Goal: Task Accomplishment & Management: Manage account settings

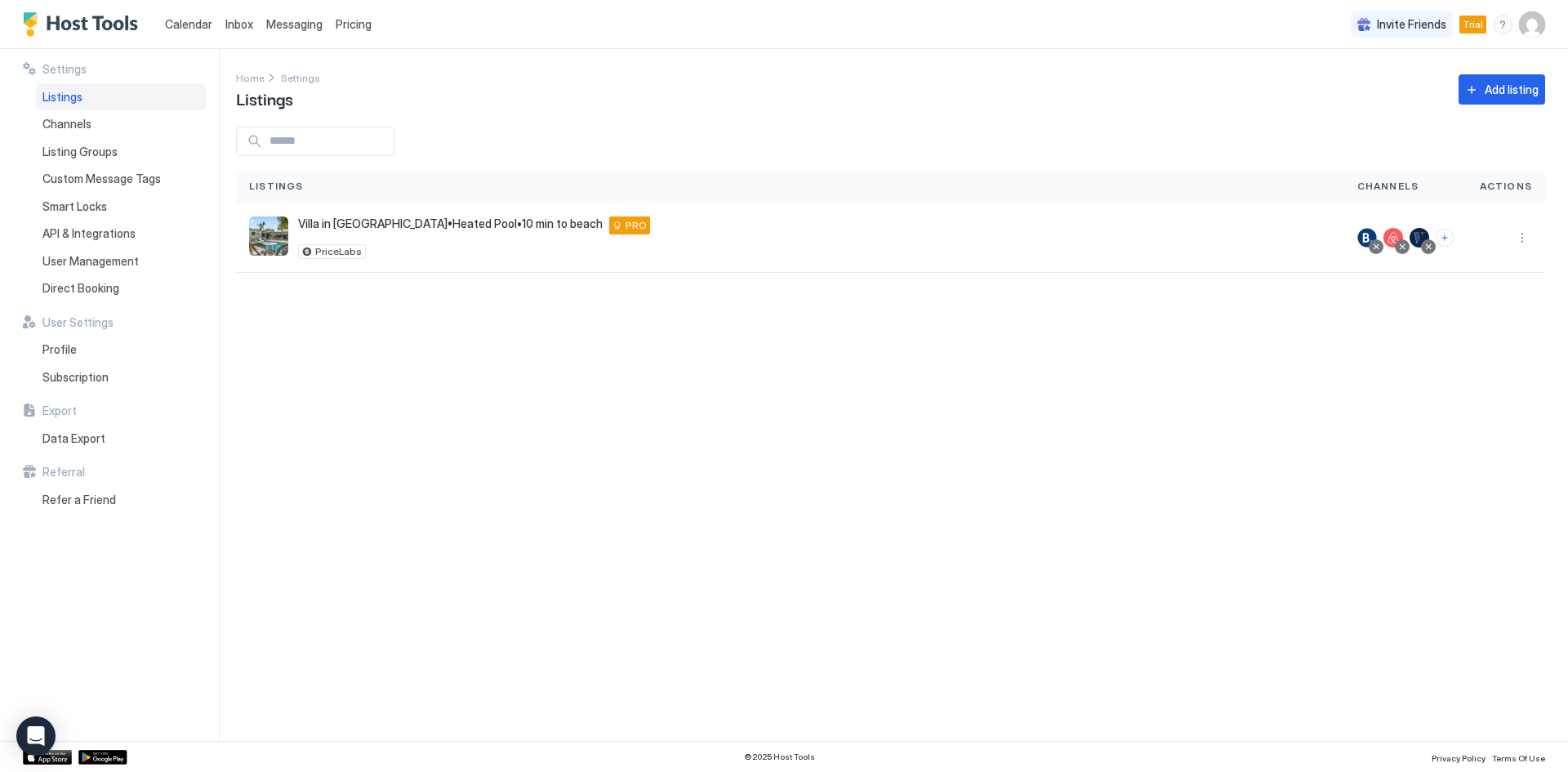
click at [165, 31] on link "Calendar" at bounding box center [189, 25] width 47 height 18
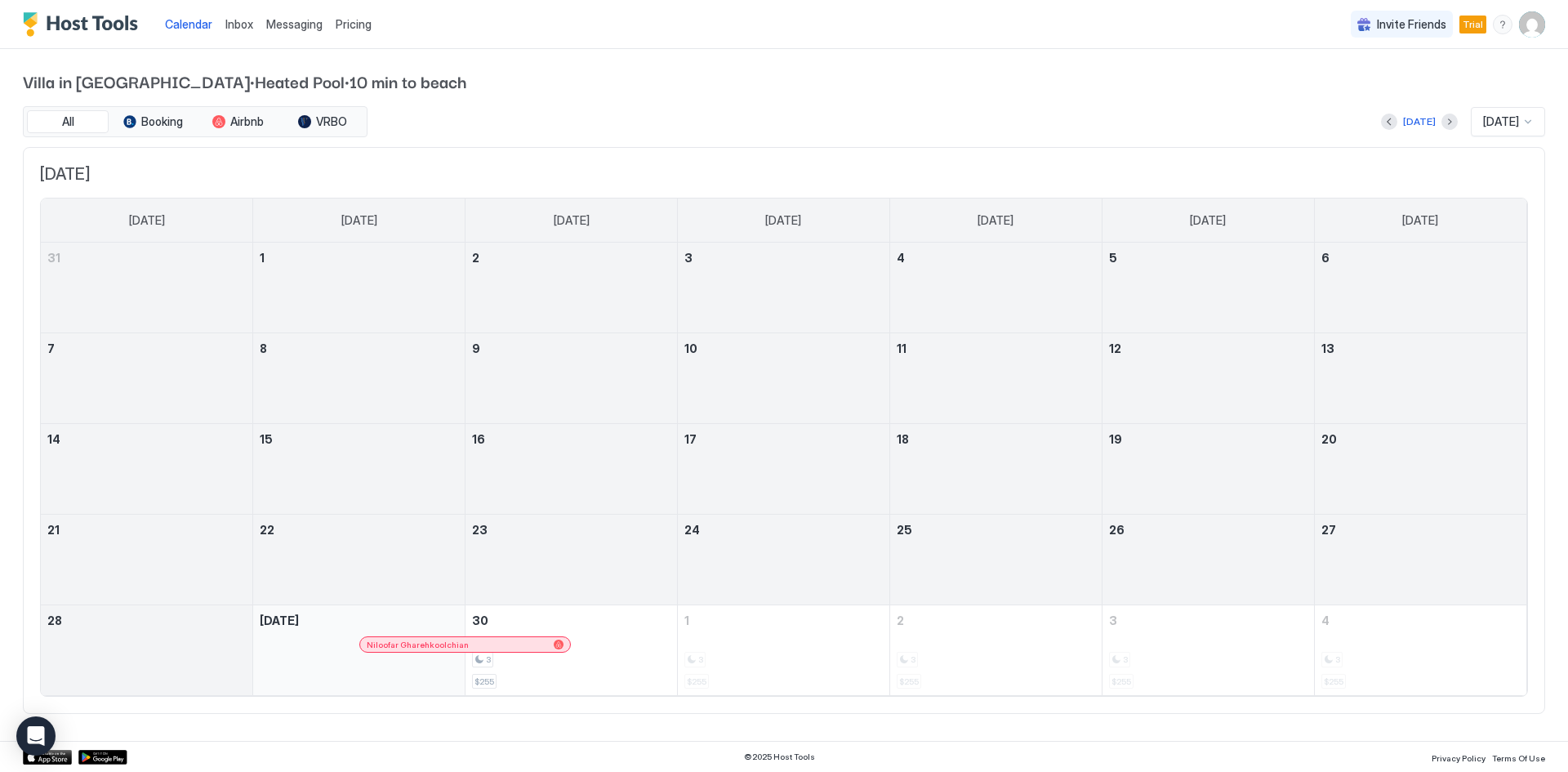
click at [96, 24] on img "Host Tools Logo" at bounding box center [84, 25] width 123 height 25
click at [282, 28] on span "Messaging" at bounding box center [295, 25] width 56 height 14
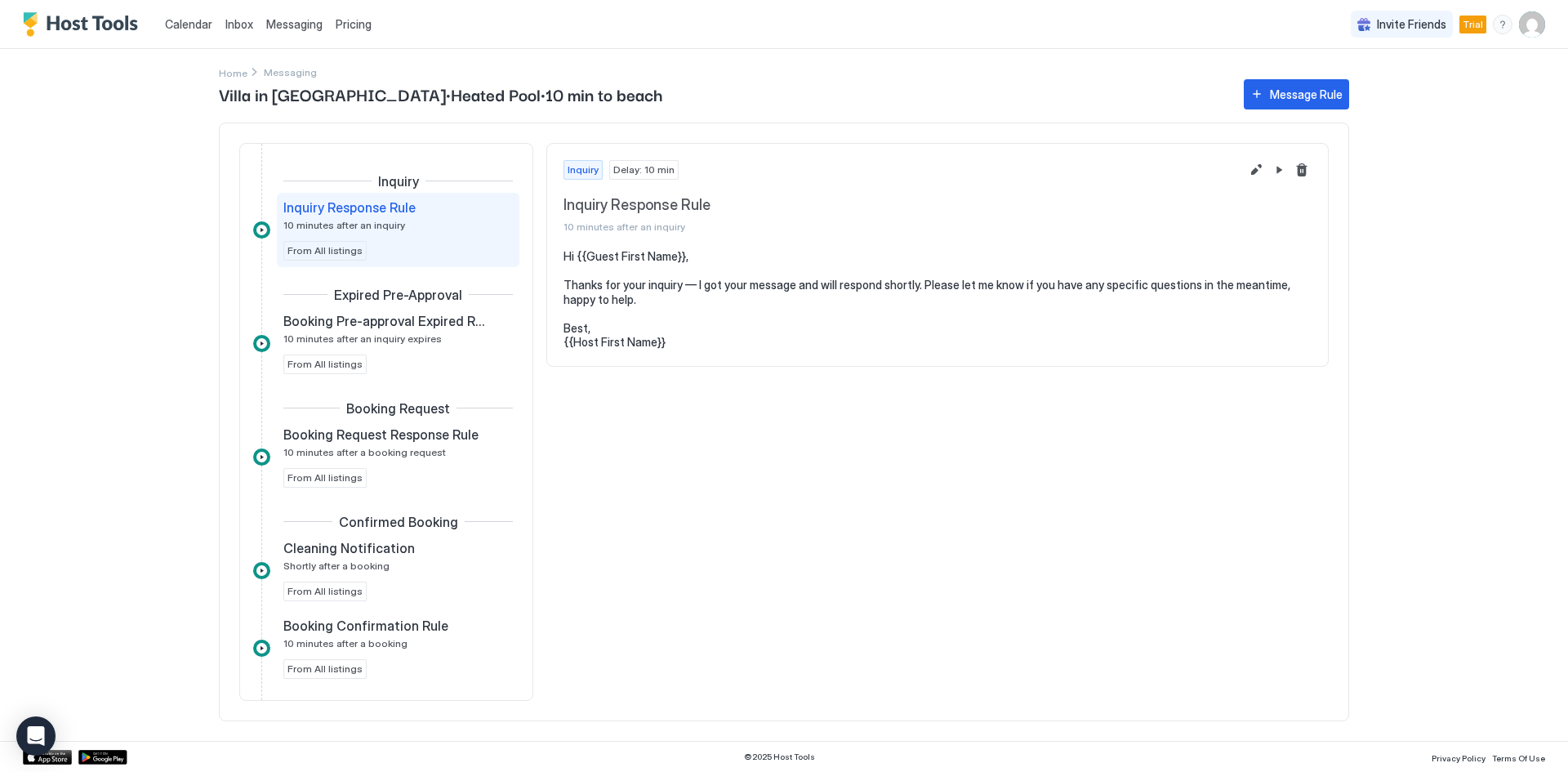
click at [178, 15] on div "Calendar" at bounding box center [189, 24] width 61 height 30
click at [178, 17] on link "Calendar" at bounding box center [189, 25] width 47 height 18
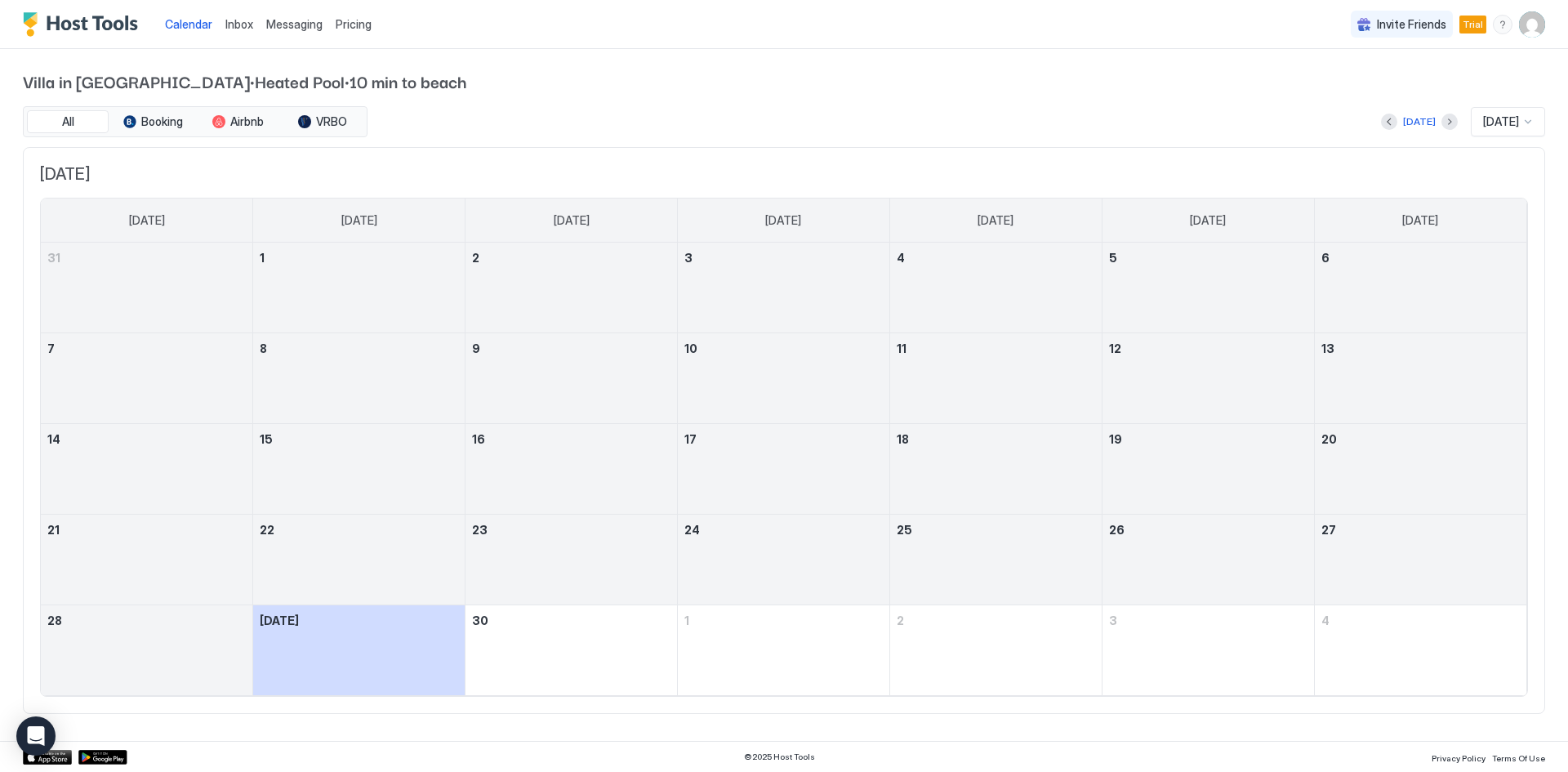
click at [178, 17] on link "Calendar" at bounding box center [189, 25] width 47 height 18
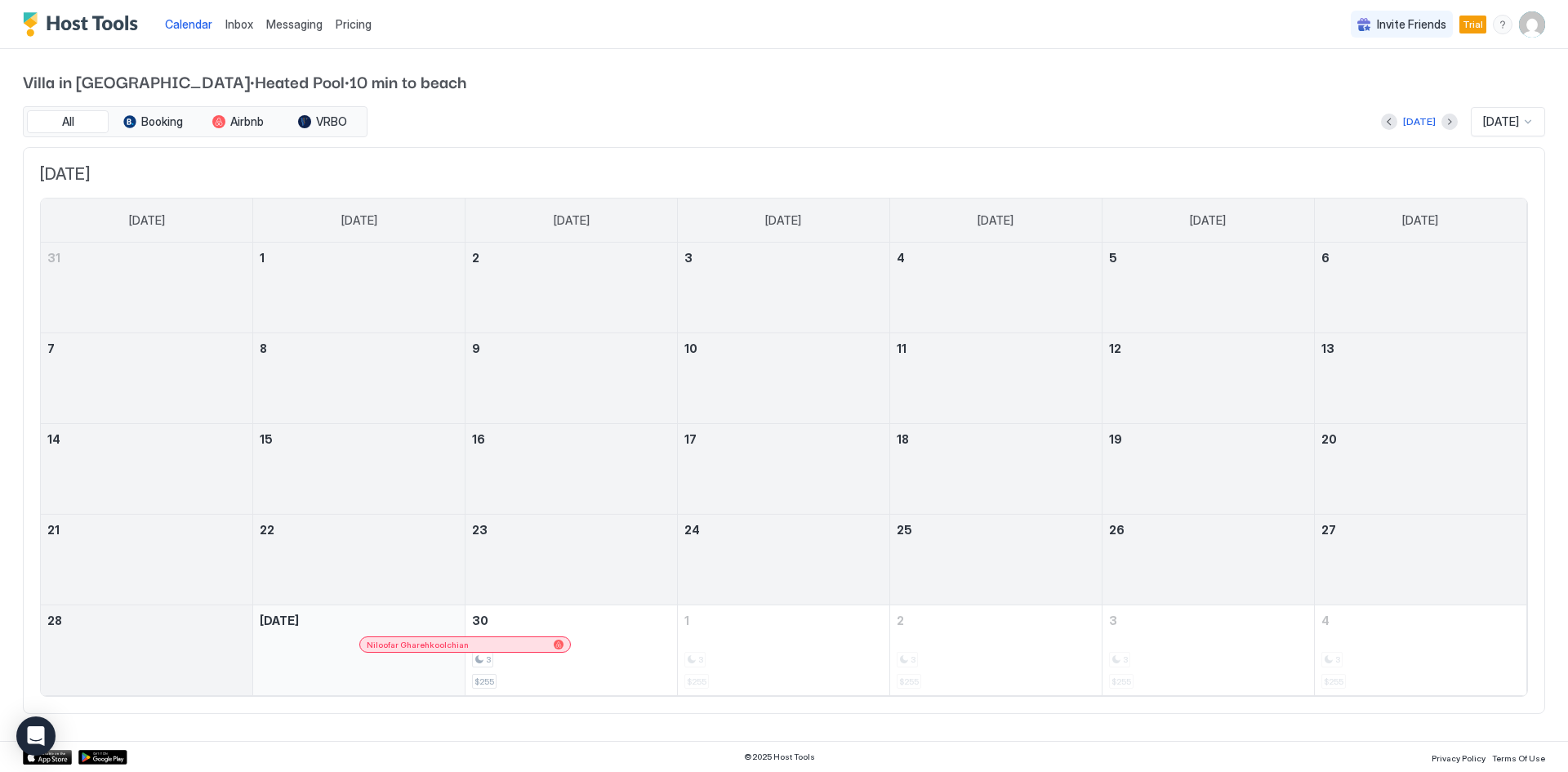
click at [344, 25] on span "Pricing" at bounding box center [353, 25] width 36 height 15
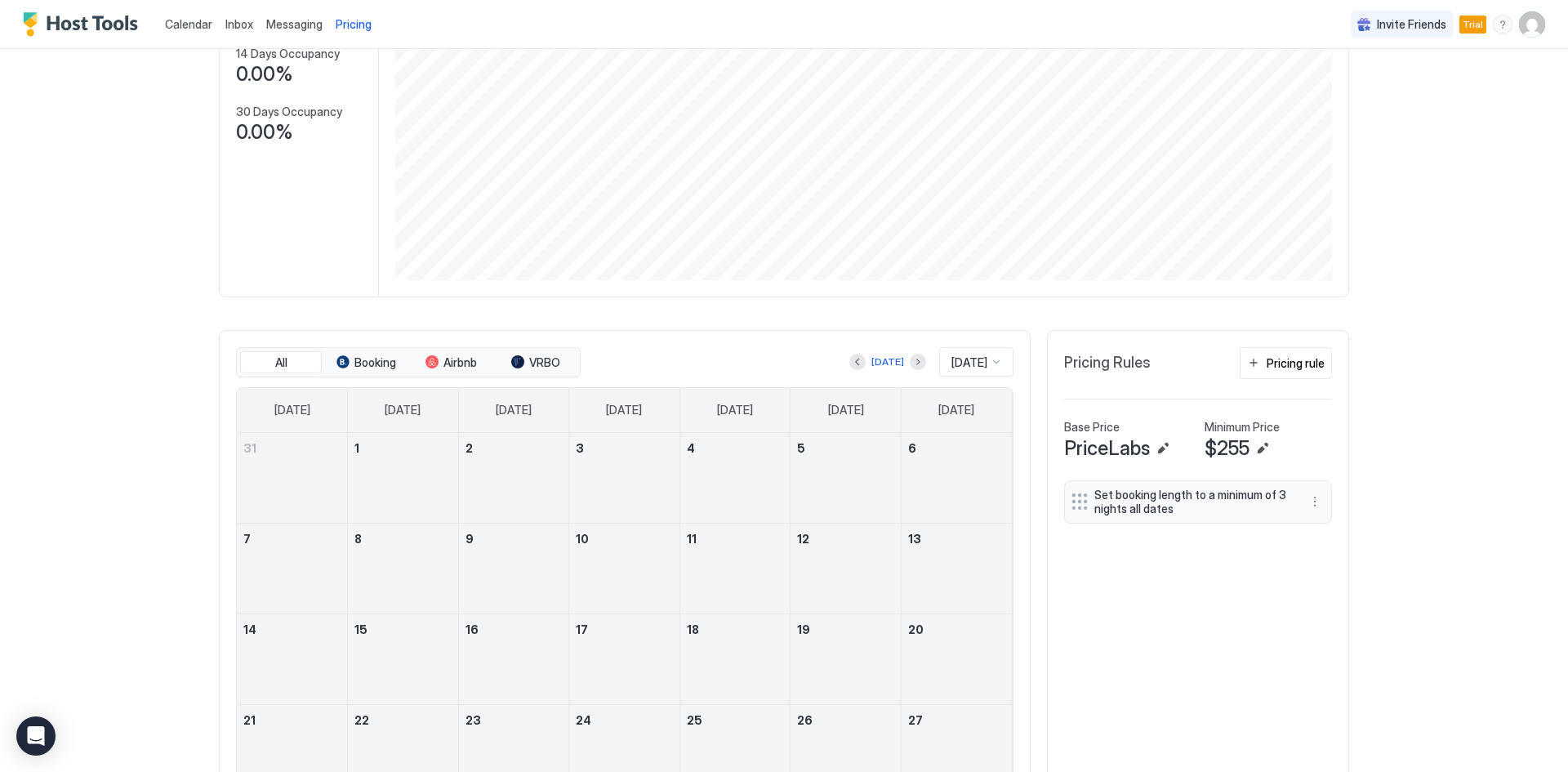
scroll to position [397, 0]
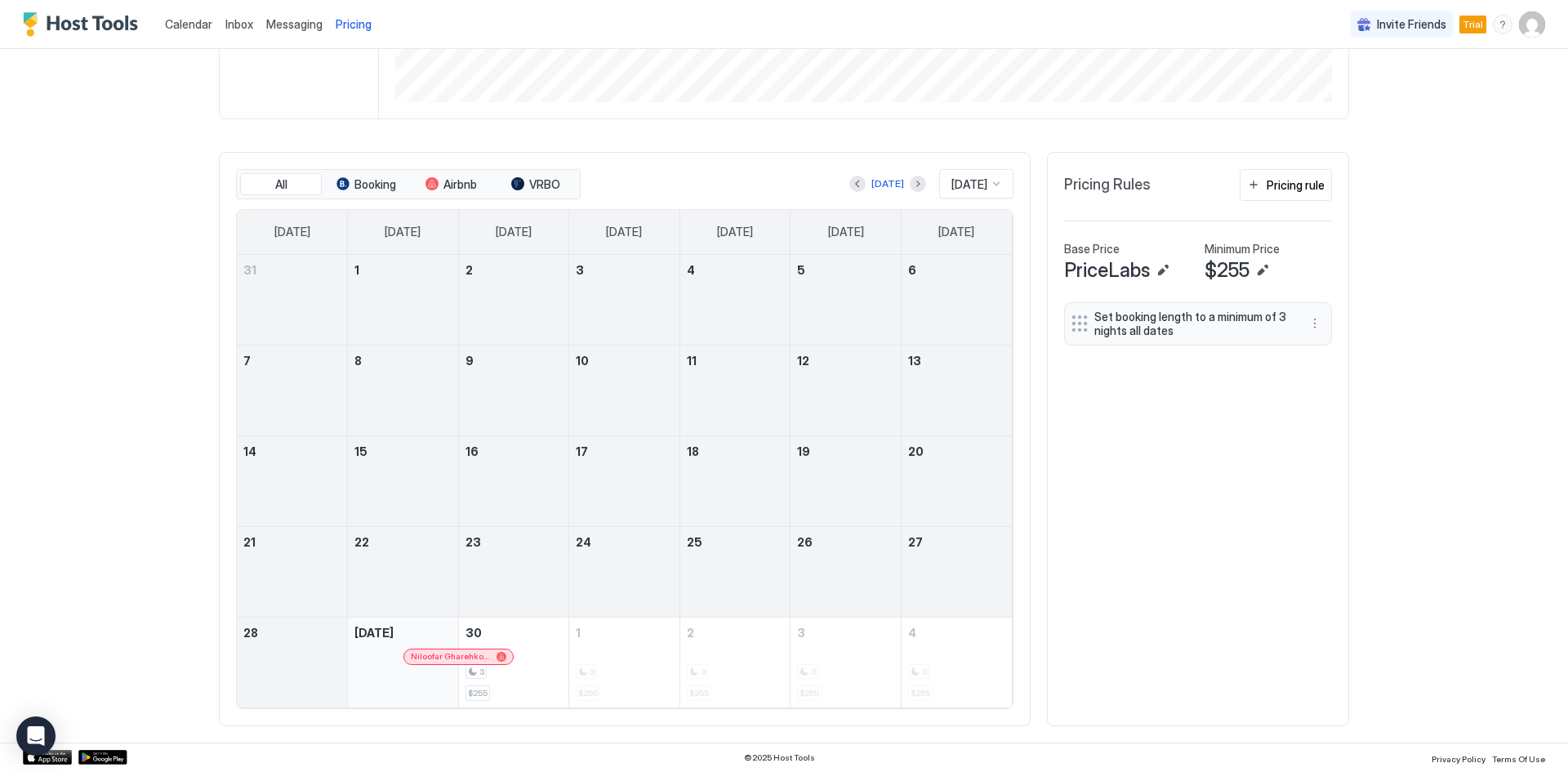
click at [1129, 277] on span "PriceLabs" at bounding box center [1107, 270] width 86 height 25
click at [1230, 277] on span "$255" at bounding box center [1226, 270] width 45 height 25
click at [1260, 274] on button "Edit" at bounding box center [1262, 270] width 19 height 19
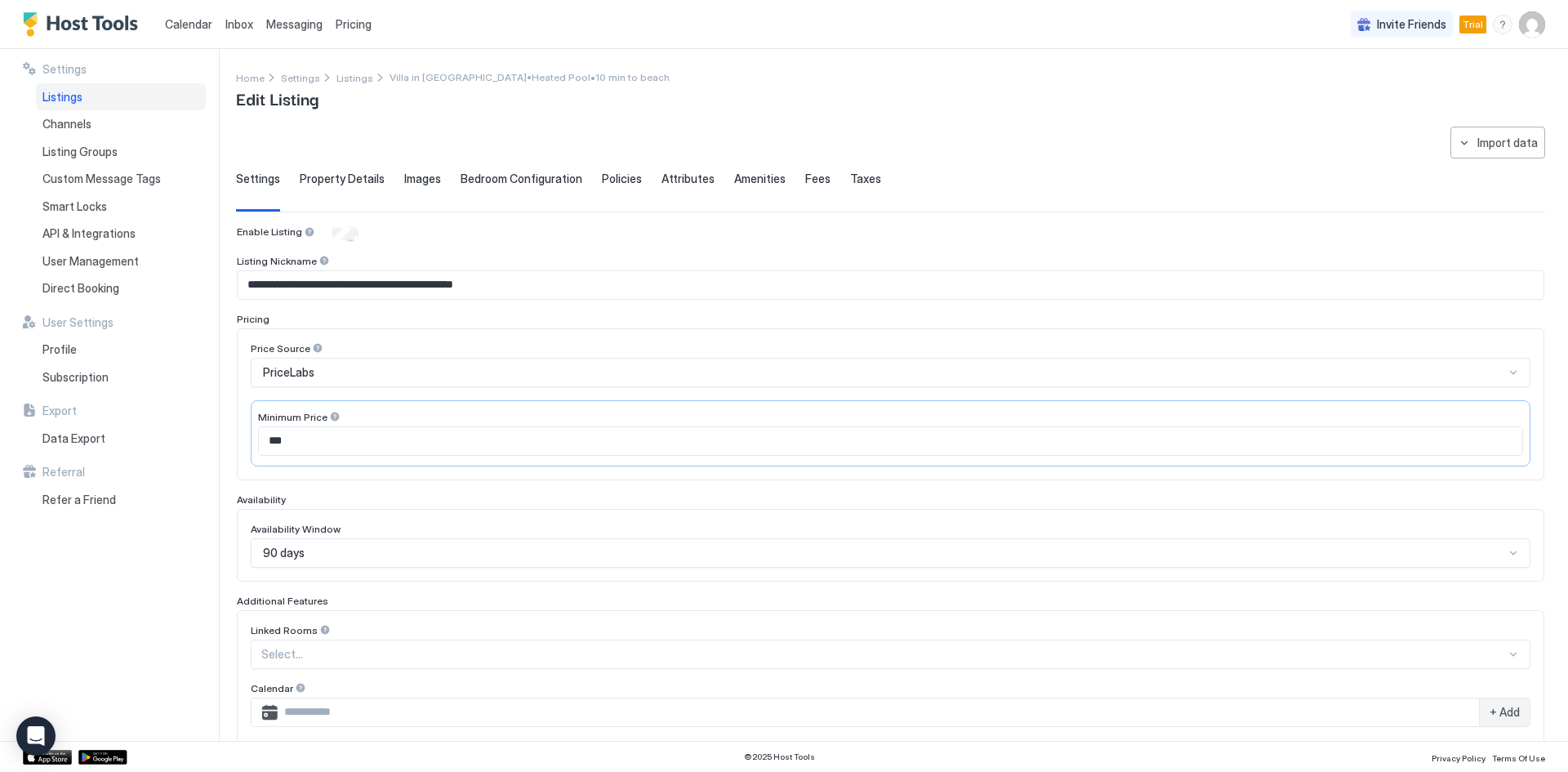
click at [282, 451] on input "***" at bounding box center [890, 441] width 1263 height 28
type input "***"
click at [306, 375] on span "PriceLabs" at bounding box center [289, 372] width 52 height 15
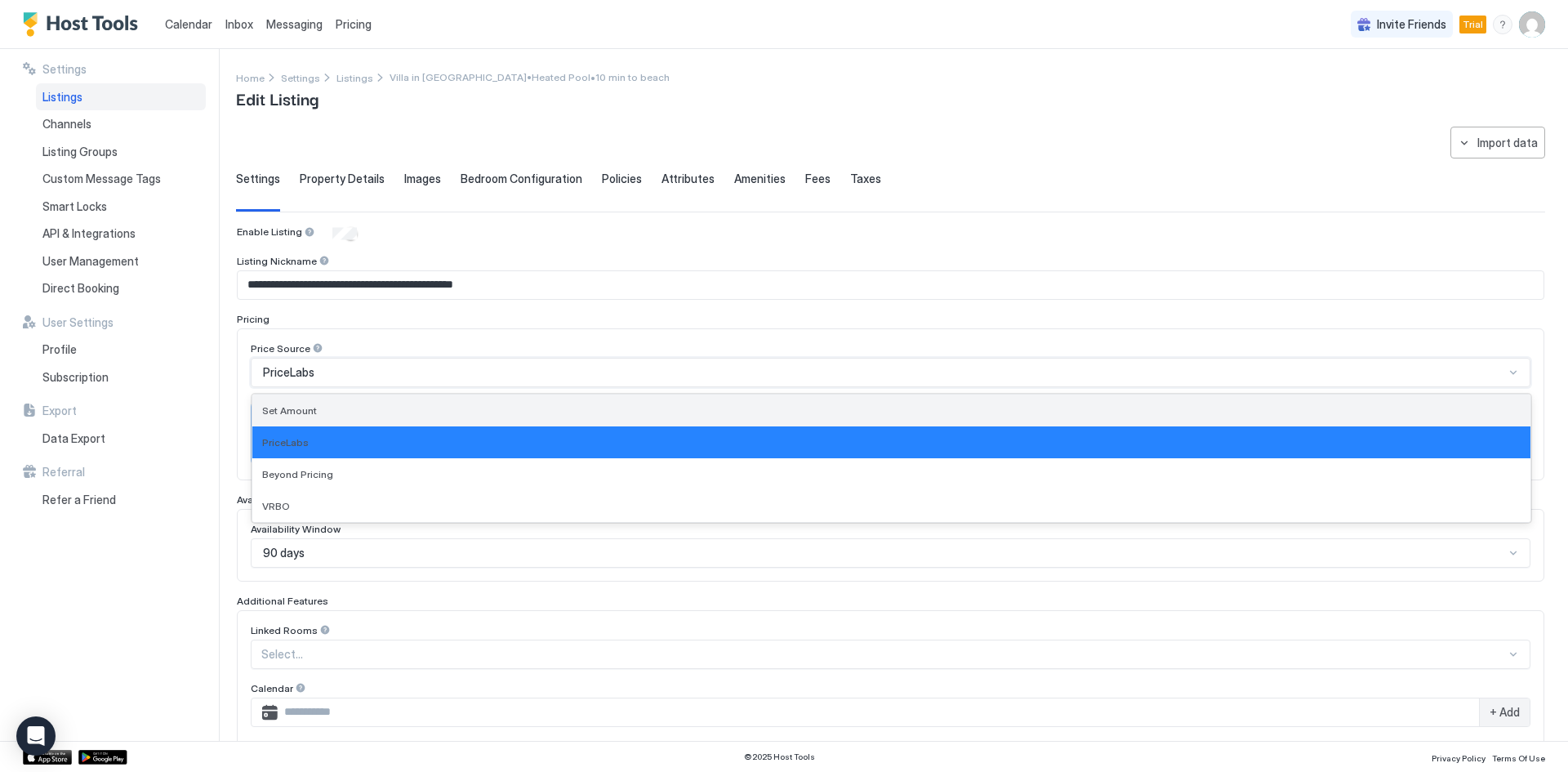
click at [314, 413] on span "Set Amount" at bounding box center [289, 411] width 54 height 12
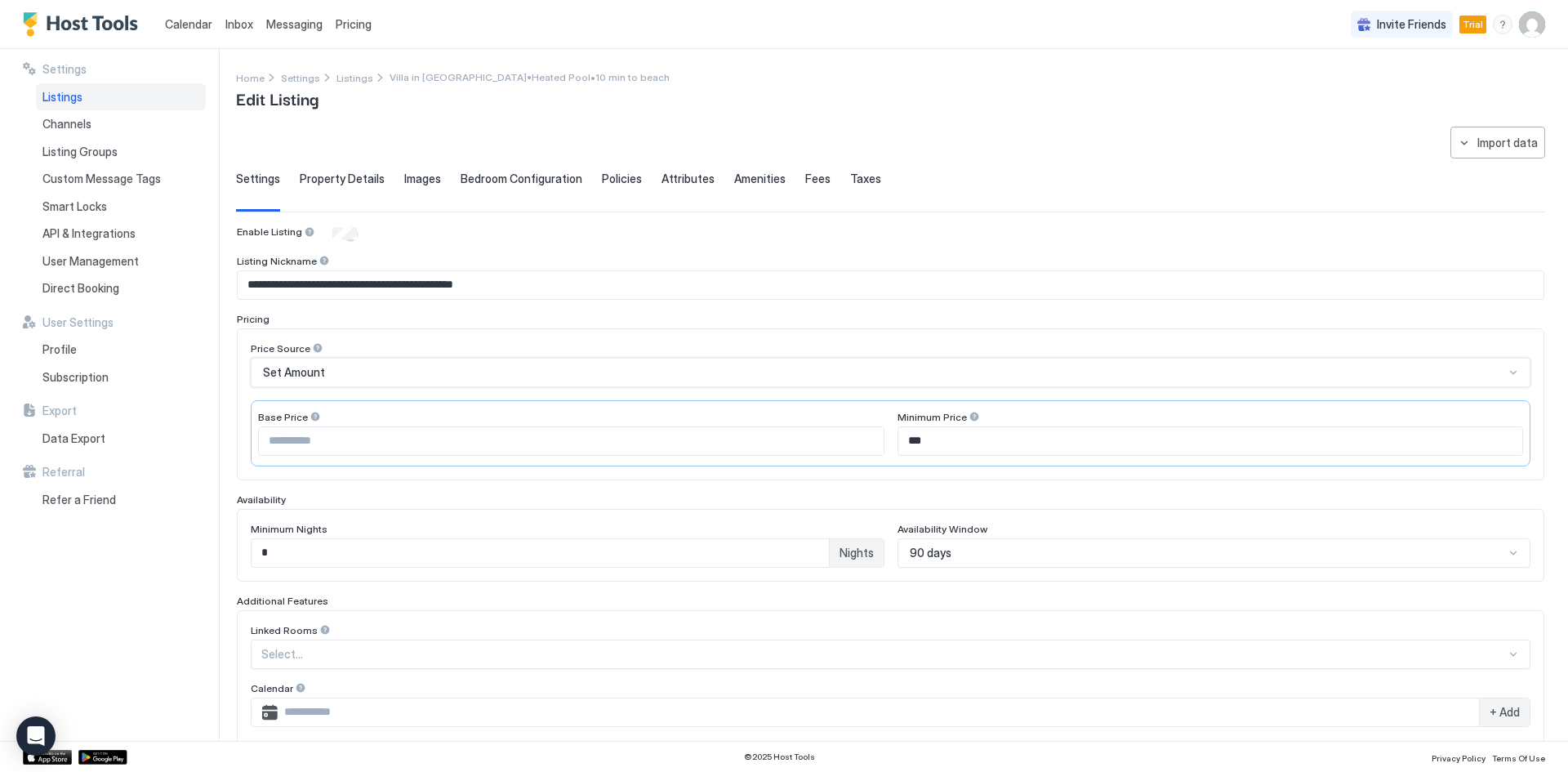
click at [321, 372] on span "Set Amount" at bounding box center [294, 372] width 62 height 15
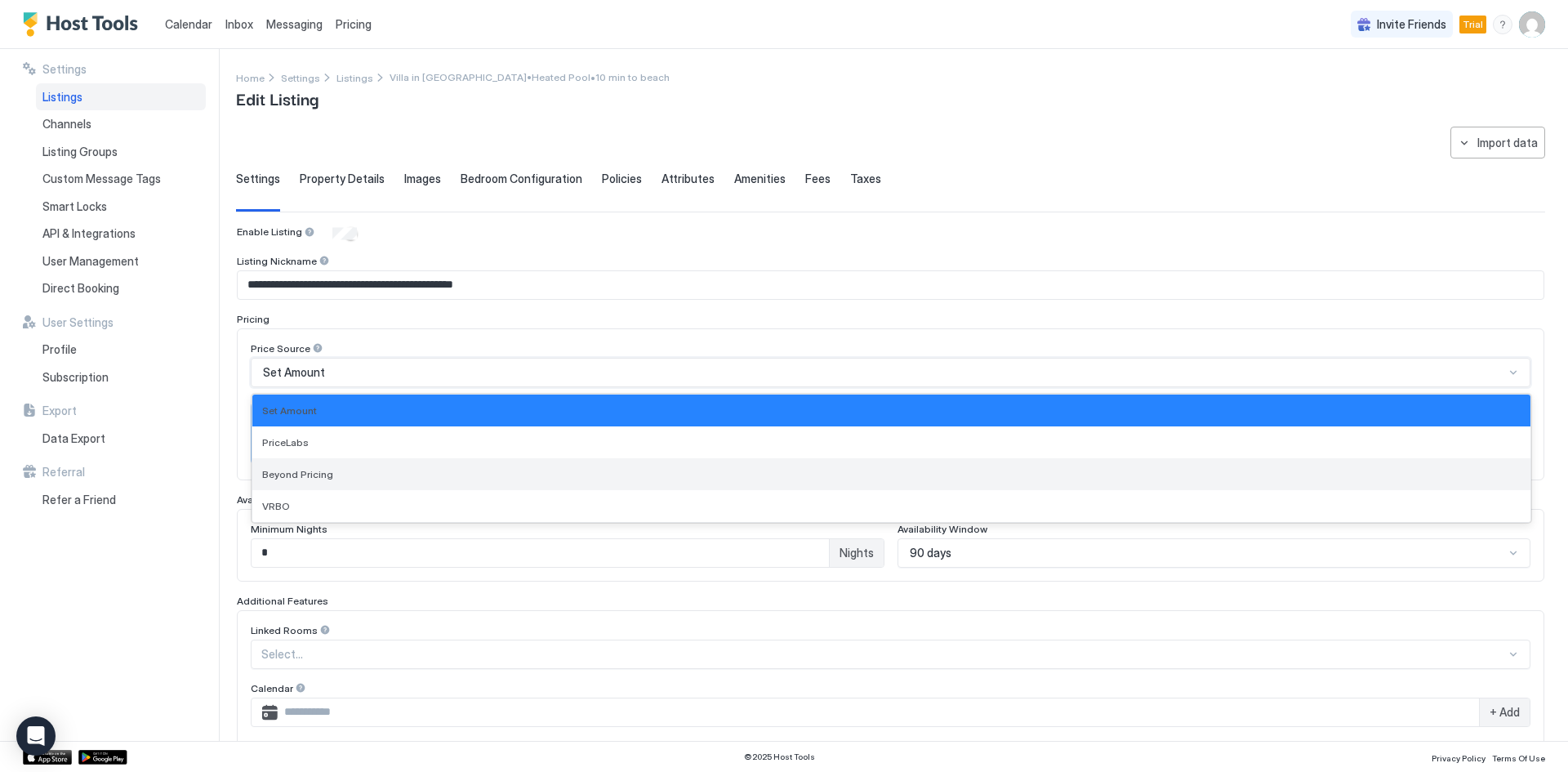
click at [335, 475] on div "Beyond Pricing" at bounding box center [891, 474] width 1258 height 12
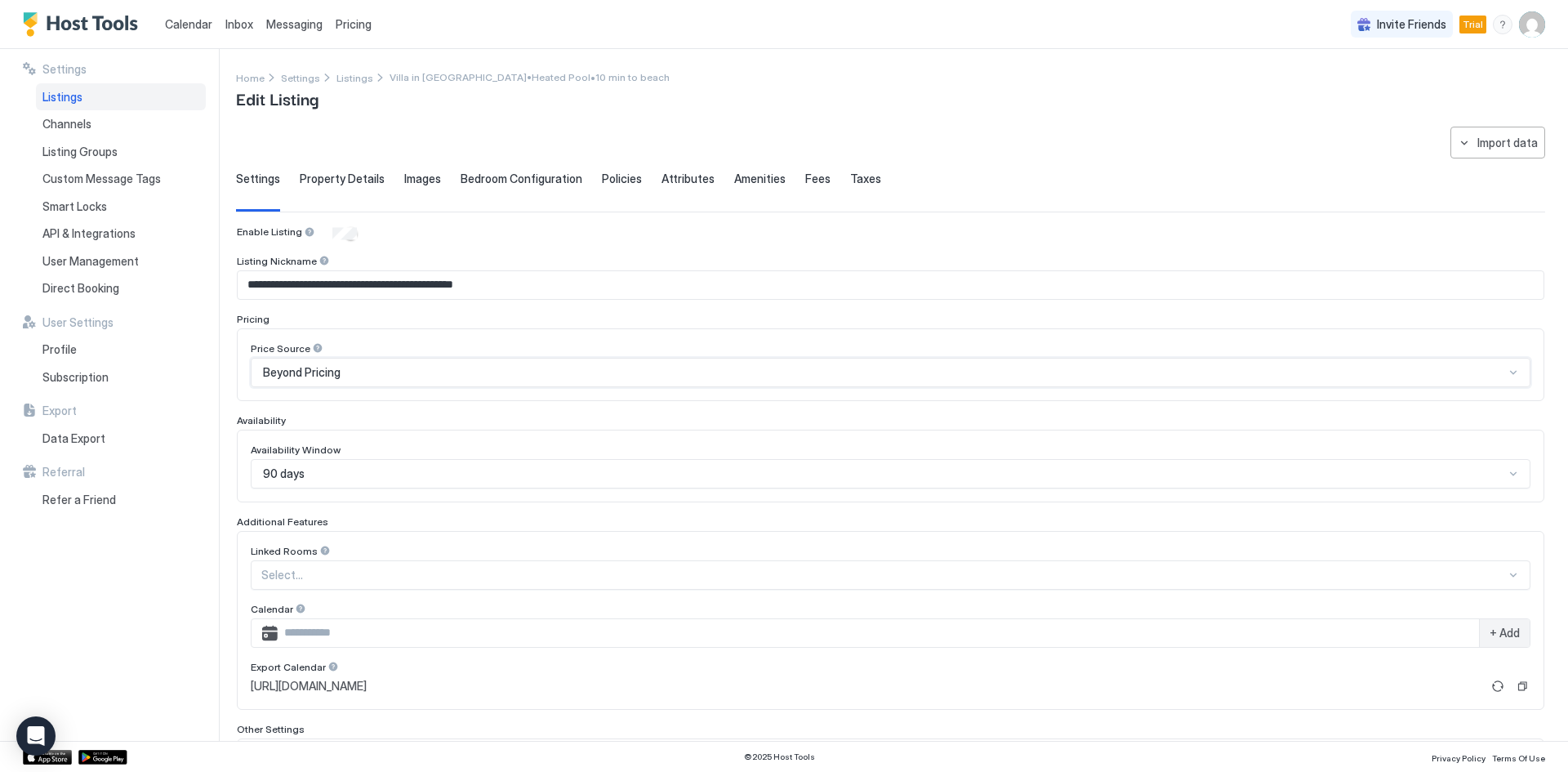
click at [338, 373] on span "Beyond Pricing" at bounding box center [302, 372] width 77 height 15
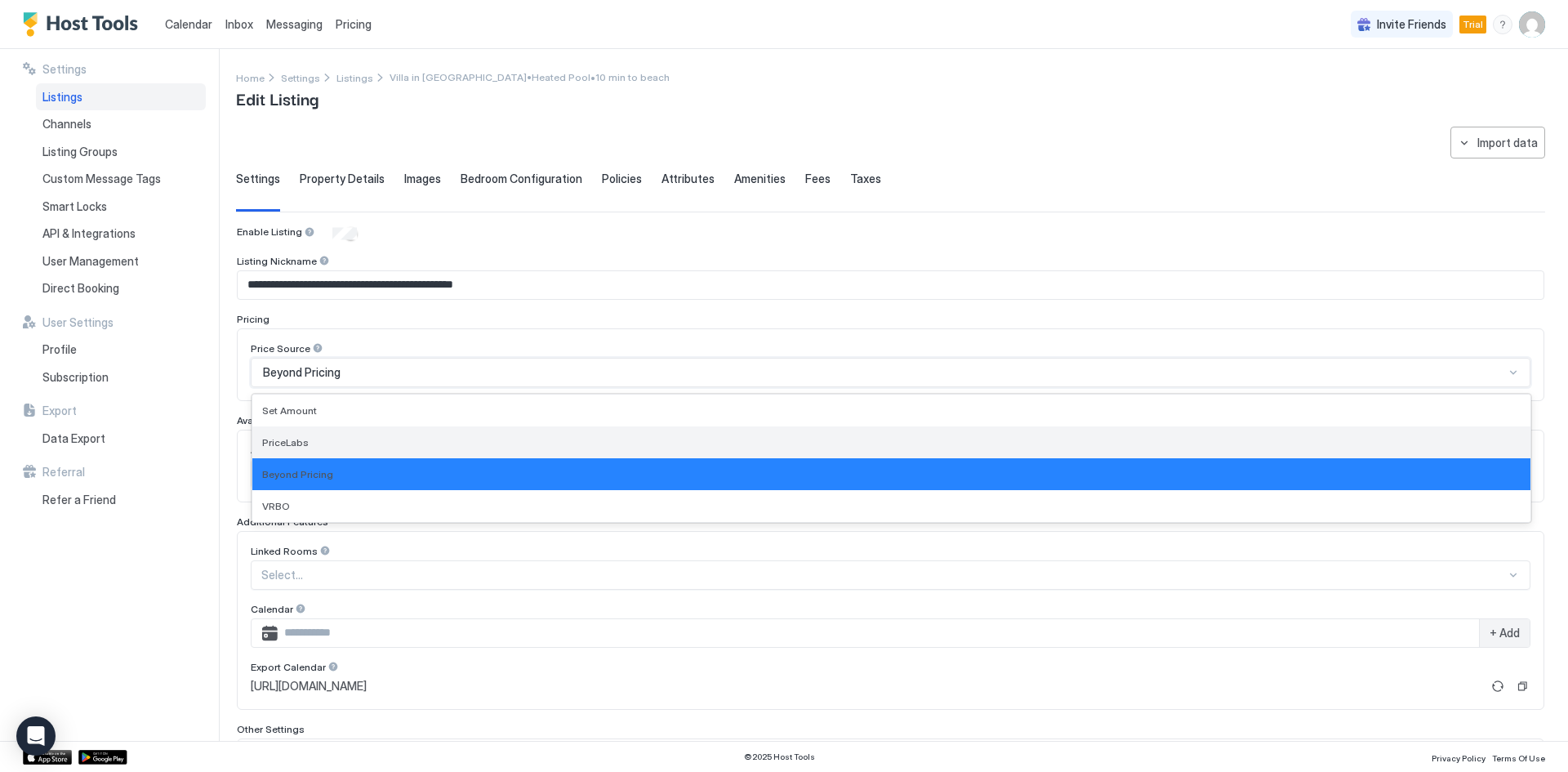
click at [296, 447] on span "PriceLabs" at bounding box center [285, 442] width 46 height 12
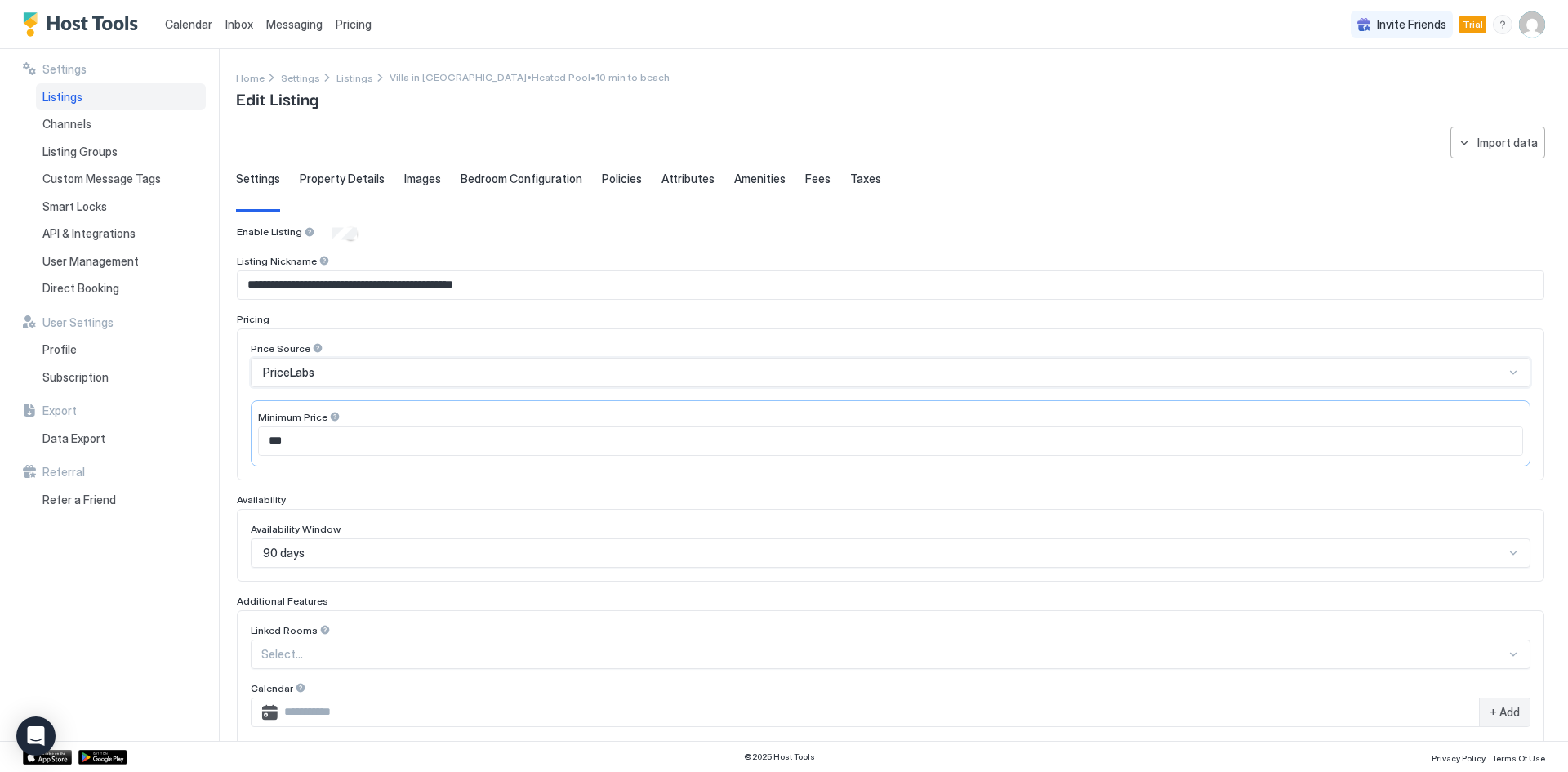
click at [301, 443] on input "***" at bounding box center [890, 441] width 1263 height 28
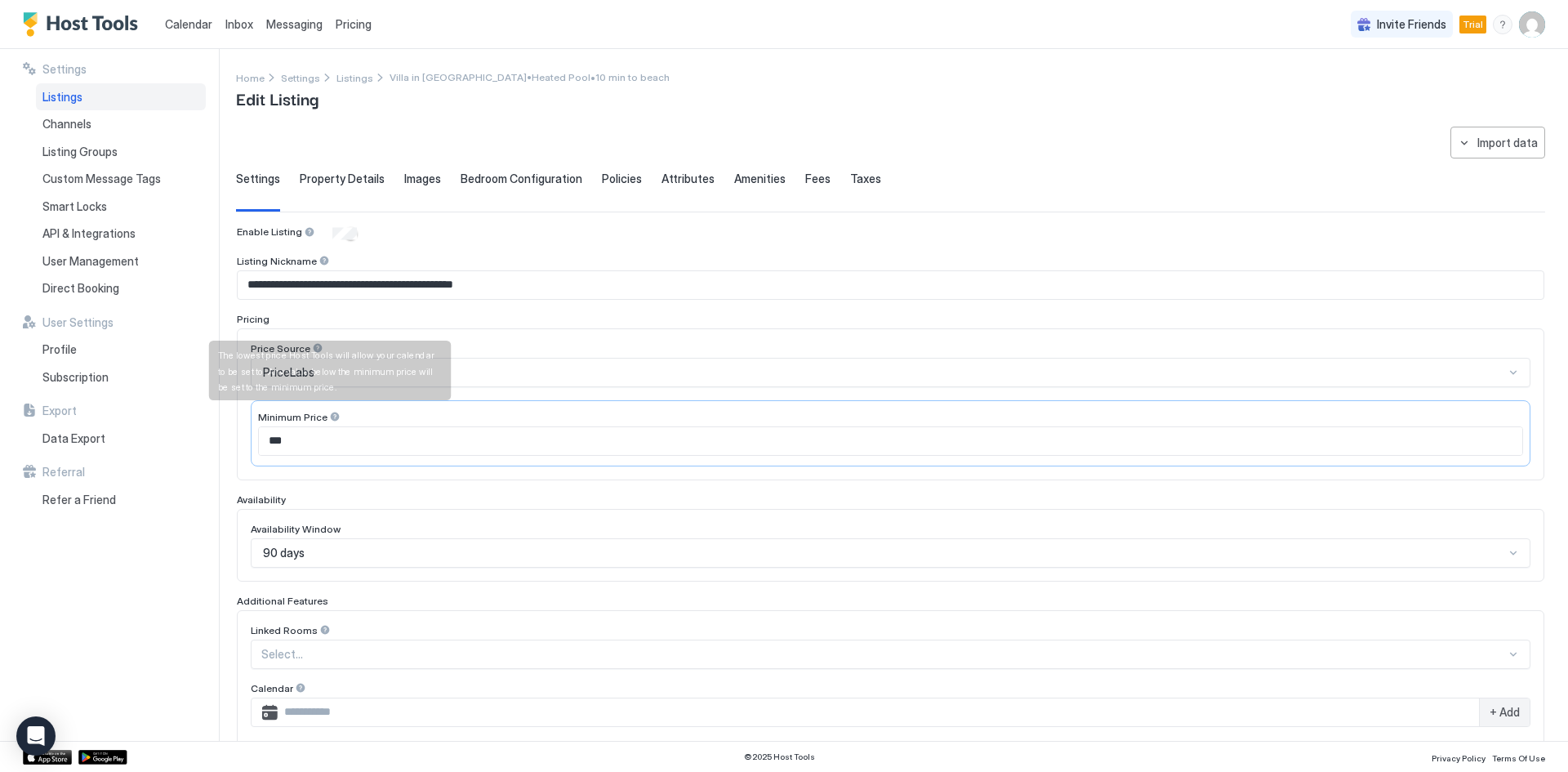
click at [329, 417] on div at bounding box center [334, 416] width 11 height 11
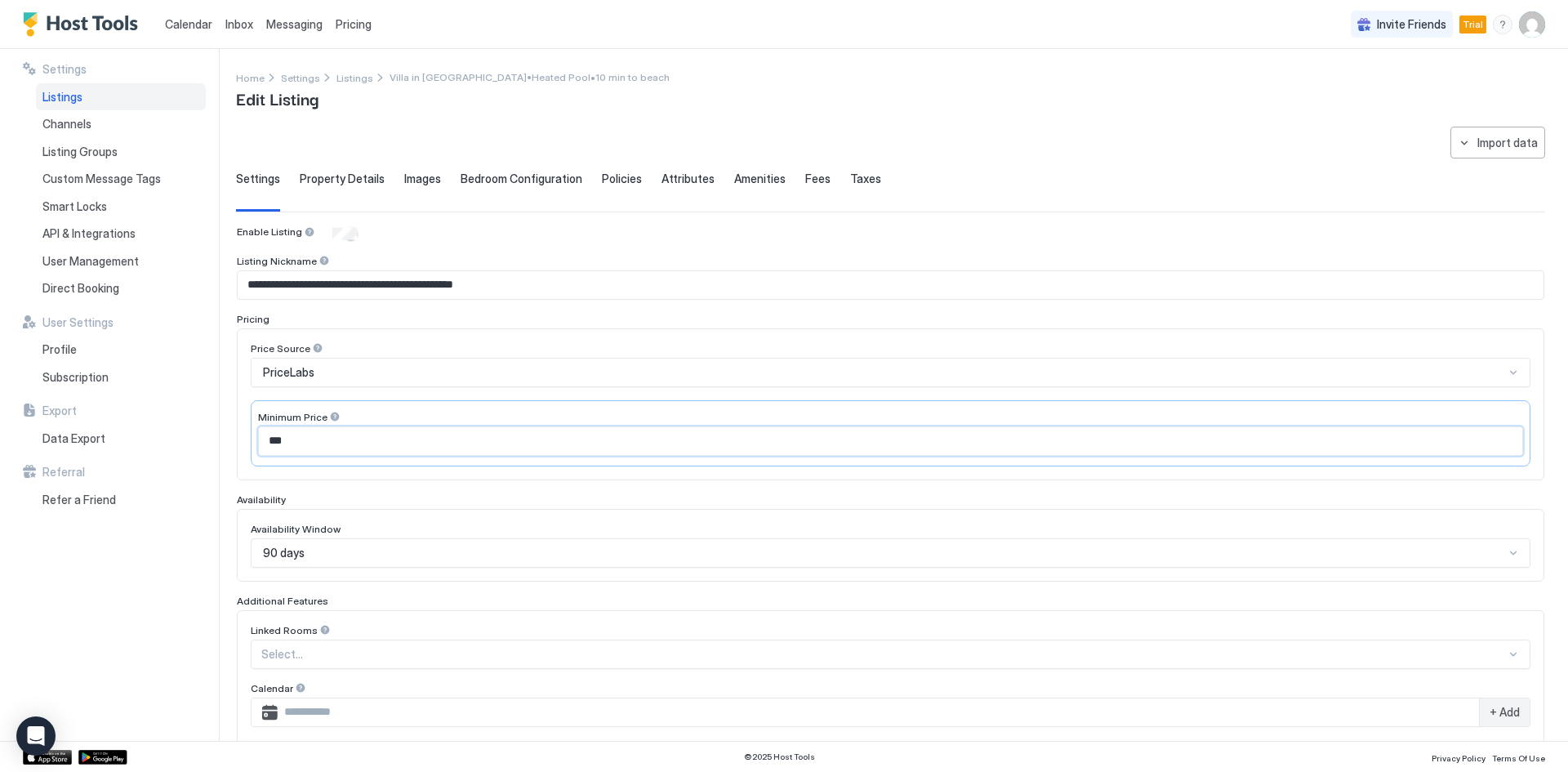
click at [314, 444] on input "***" at bounding box center [890, 441] width 1263 height 28
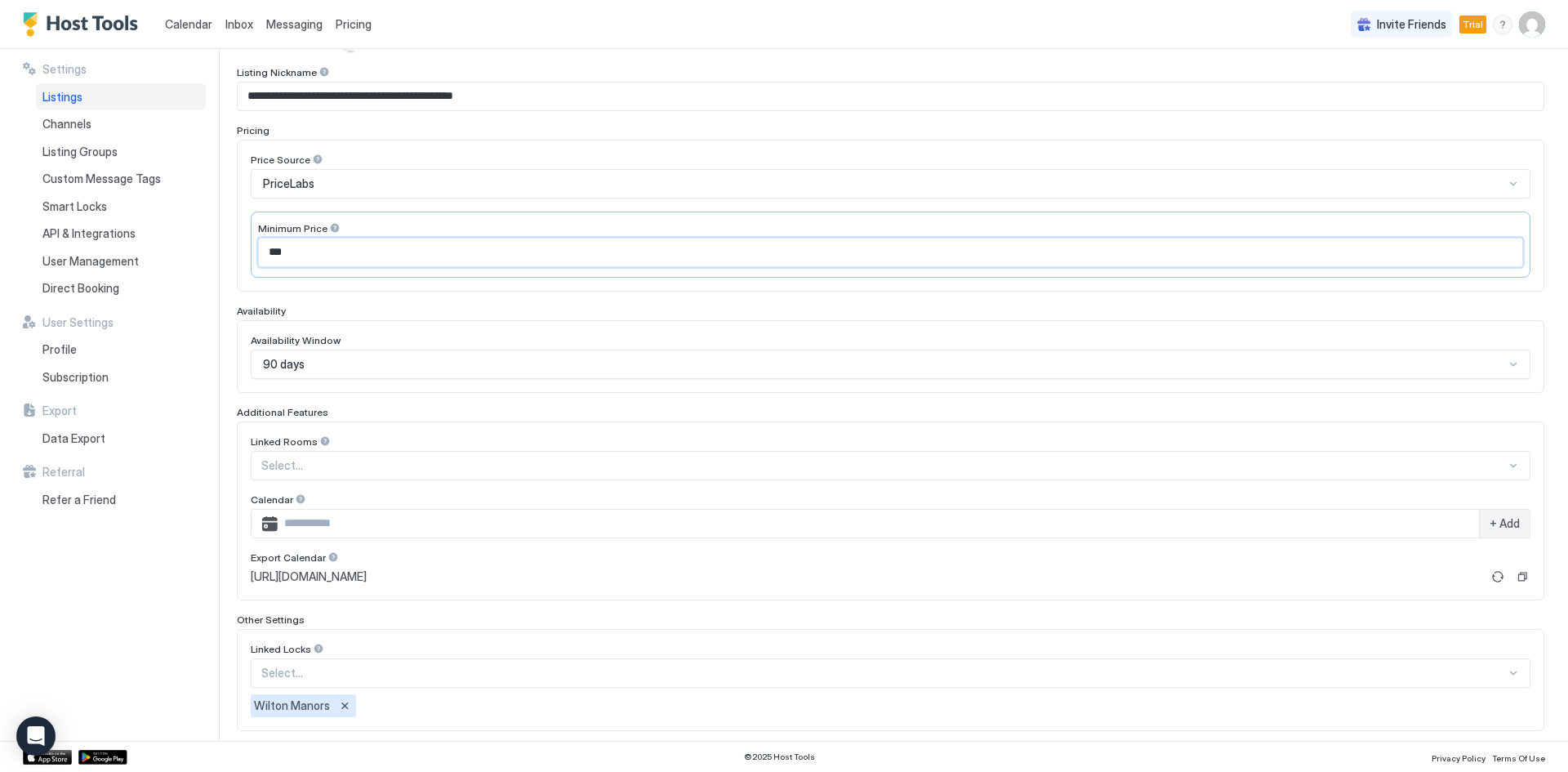
scroll to position [271, 0]
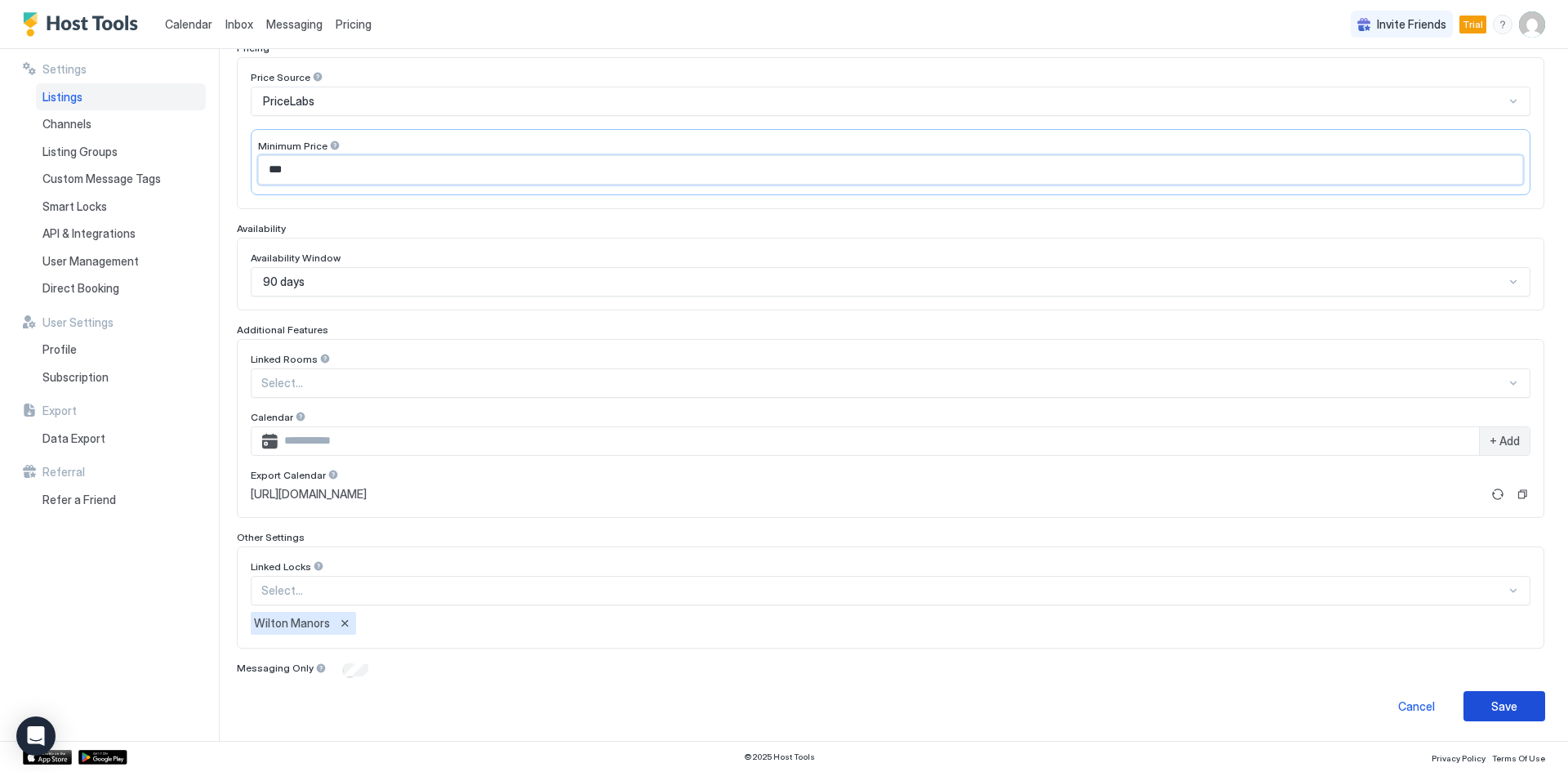
click at [1491, 711] on div "Save" at bounding box center [1504, 706] width 26 height 18
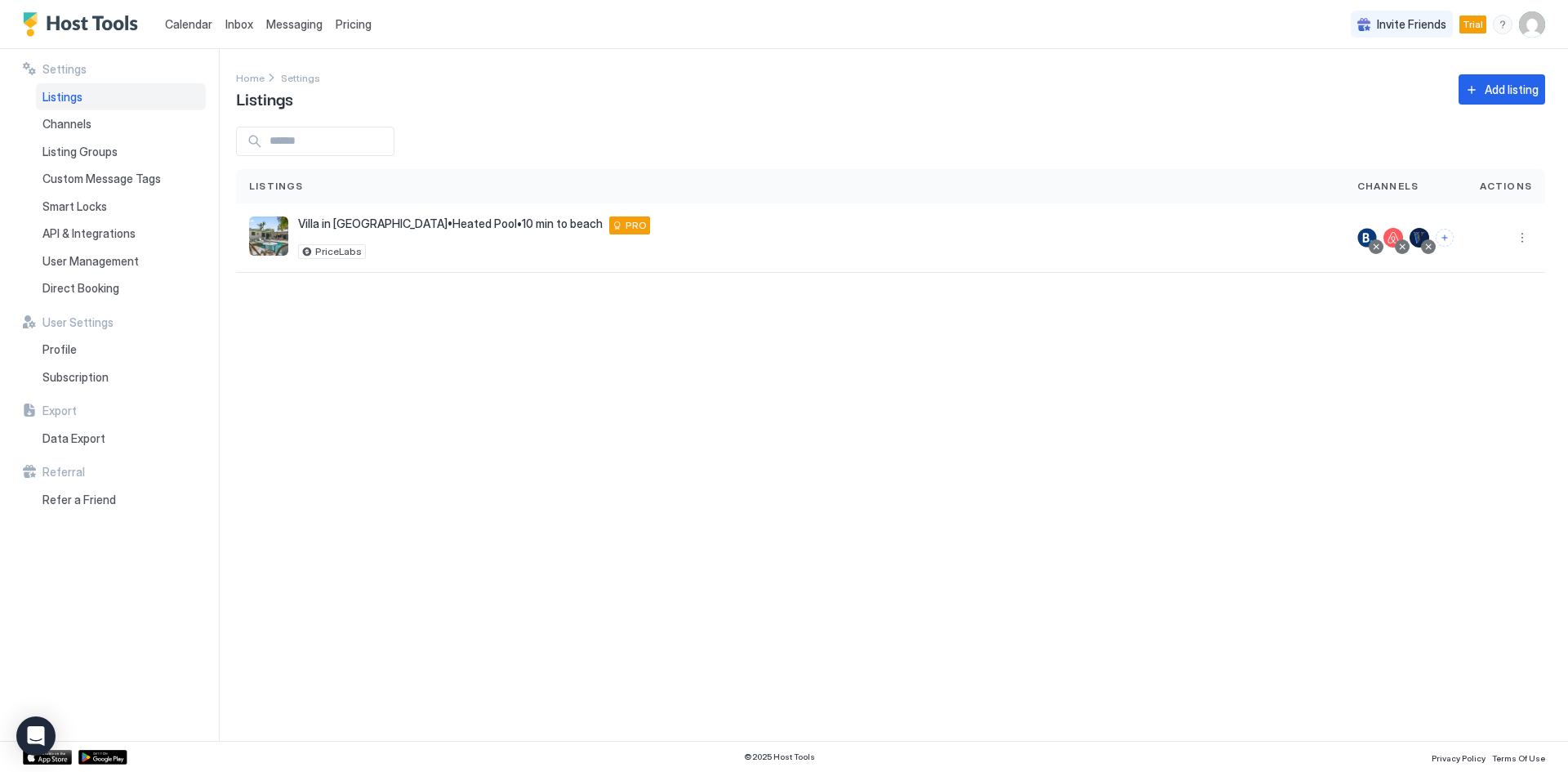
click at [344, 27] on span "Pricing" at bounding box center [353, 25] width 36 height 15
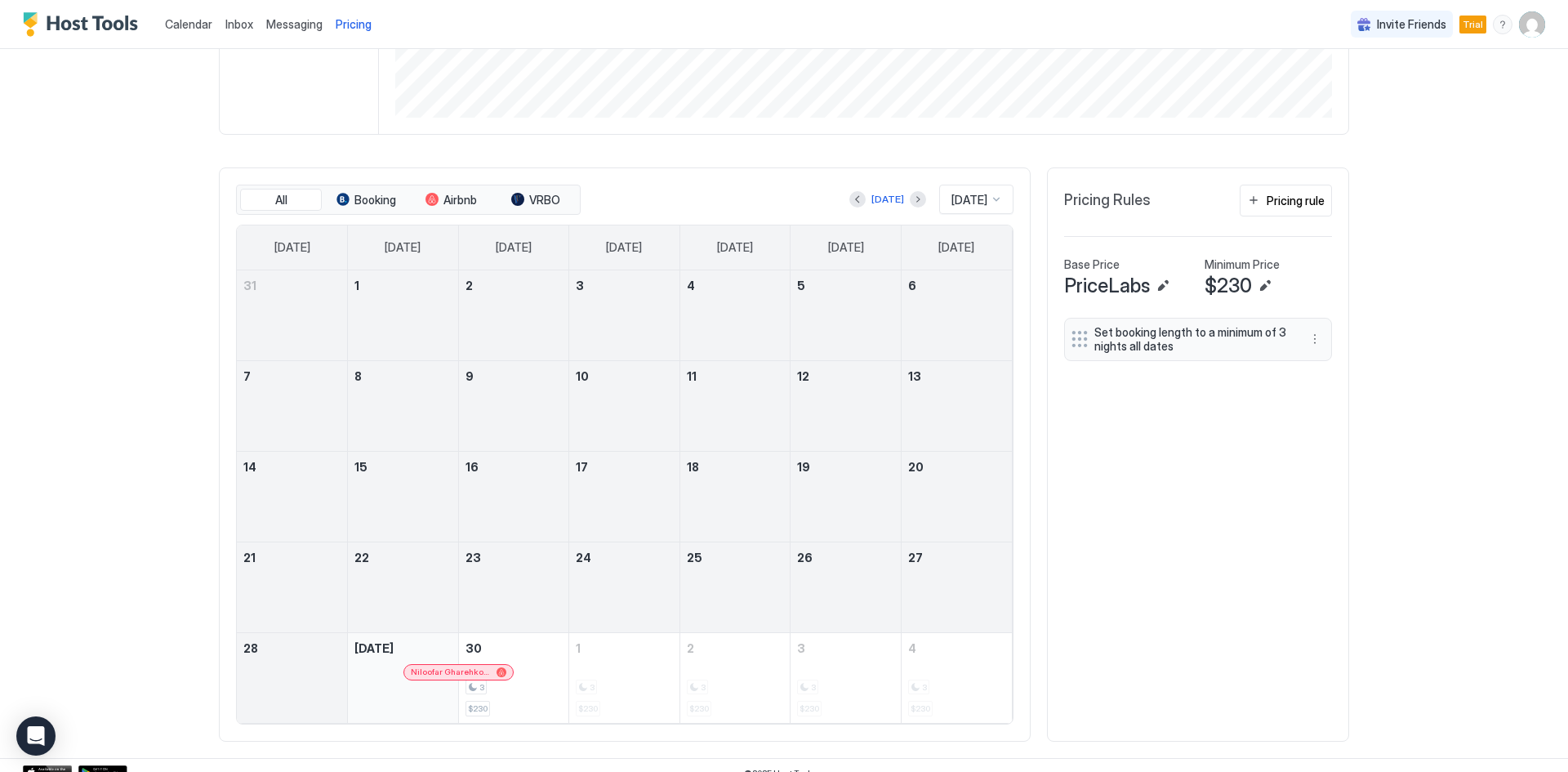
scroll to position [397, 0]
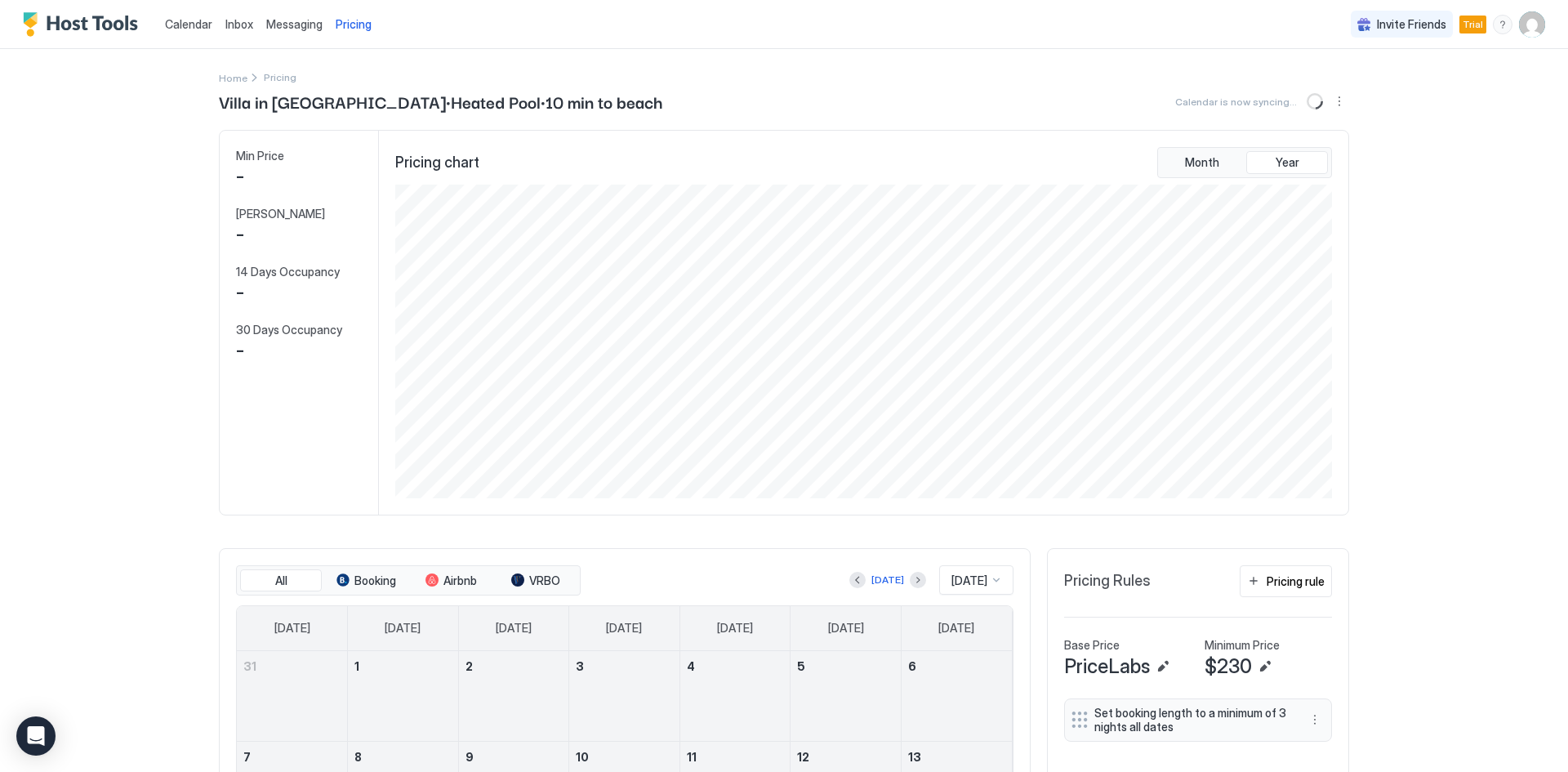
scroll to position [314, 940]
